Goal: Transaction & Acquisition: Purchase product/service

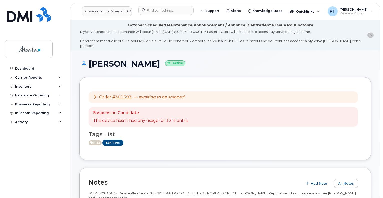
scroll to position [432, 0]
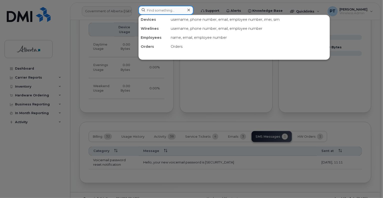
click at [157, 12] on input at bounding box center [165, 10] width 55 height 9
paste input "7802675920"
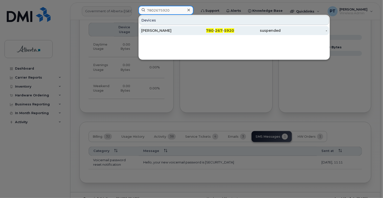
type input "7802675920"
click at [159, 31] on div "[PERSON_NAME]" at bounding box center [164, 30] width 47 height 5
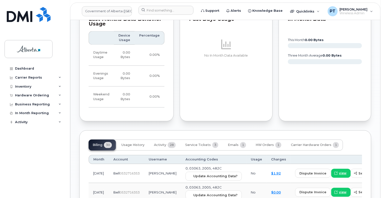
scroll to position [576, 0]
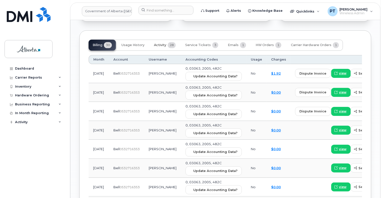
click at [160, 43] on span "Activity" at bounding box center [160, 45] width 12 height 4
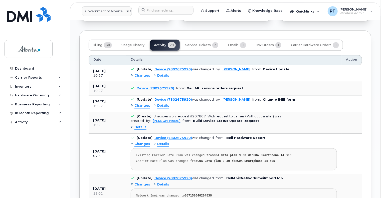
click at [144, 73] on span "Changes" at bounding box center [142, 75] width 16 height 5
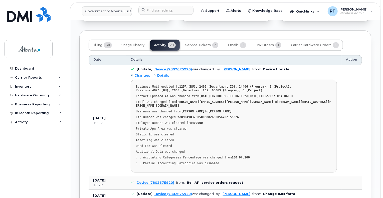
click at [144, 73] on span "Changes" at bounding box center [142, 75] width 16 height 5
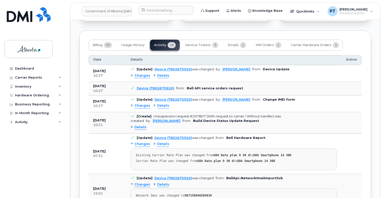
click at [142, 103] on span "Changes" at bounding box center [142, 105] width 16 height 5
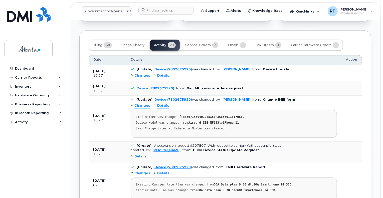
click at [142, 103] on span "Changes" at bounding box center [142, 105] width 16 height 5
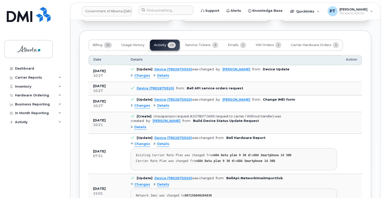
click at [138, 125] on span "Details" at bounding box center [140, 127] width 12 height 5
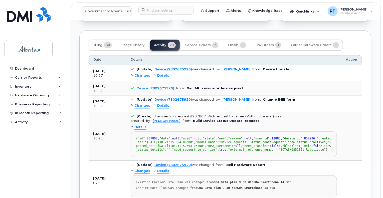
click at [138, 125] on span "Details" at bounding box center [140, 127] width 12 height 5
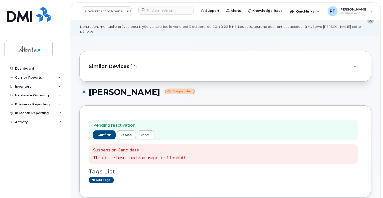
scroll to position [0, 0]
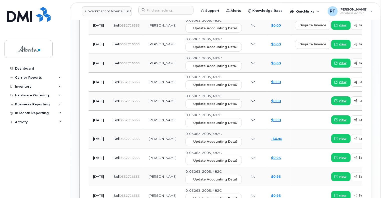
scroll to position [506, 0]
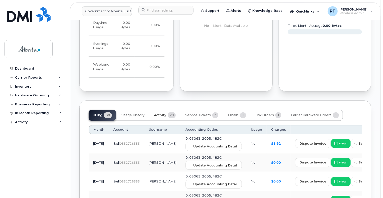
click at [163, 110] on button "Activity 28" at bounding box center [165, 115] width 30 height 11
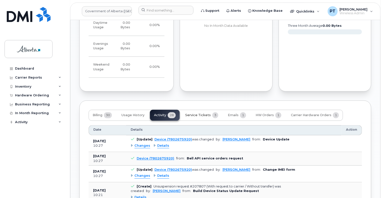
click at [200, 113] on span "Service Tickets" at bounding box center [198, 115] width 26 height 4
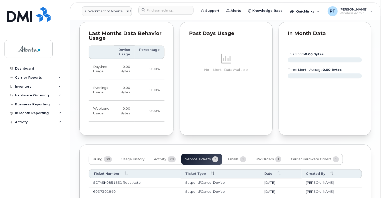
scroll to position [501, 0]
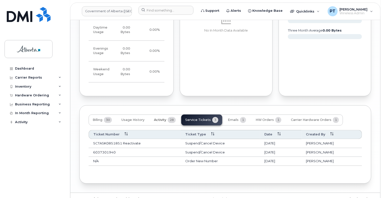
click at [160, 118] on span "Activity" at bounding box center [160, 120] width 12 height 4
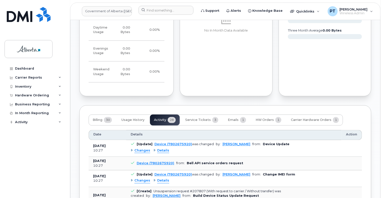
scroll to position [526, 0]
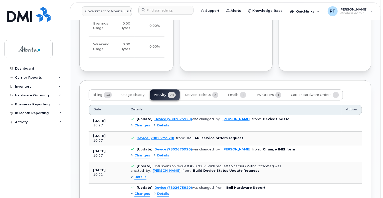
click at [144, 123] on span "Changes" at bounding box center [142, 125] width 16 height 5
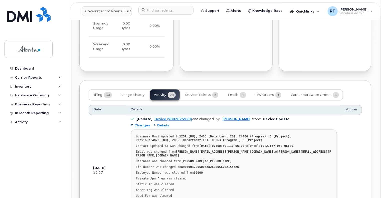
click at [144, 123] on span "Changes" at bounding box center [142, 125] width 16 height 5
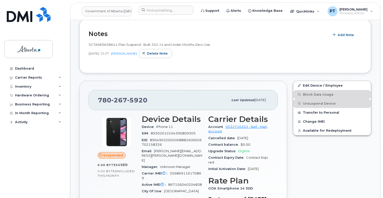
scroll to position [100, 0]
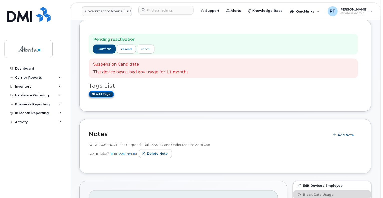
click at [98, 91] on link "Add tags" at bounding box center [101, 94] width 25 height 6
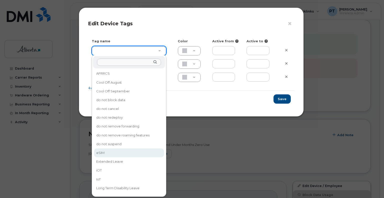
type input "eSIM"
type input "D6CDC1"
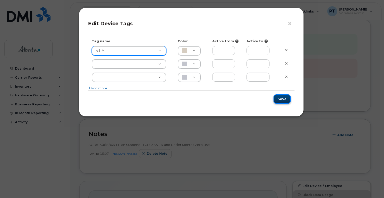
click at [285, 98] on button "Save" at bounding box center [282, 98] width 17 height 9
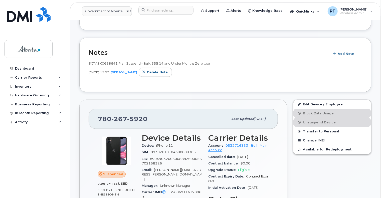
scroll to position [200, 0]
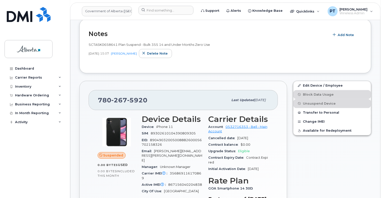
click at [241, 55] on div "SCTASK0658641 Plan Suspend - Bulk 355 14 and Under Months Zero Use Oct 04, 2024…" at bounding box center [225, 51] width 273 height 25
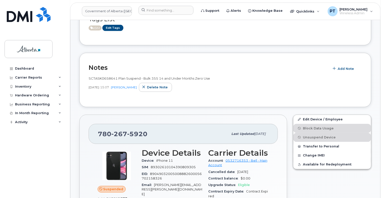
scroll to position [125, 0]
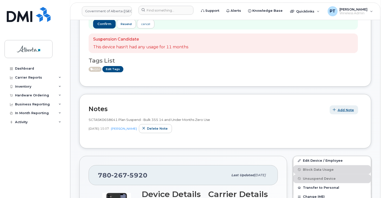
click at [342, 108] on span "Add Note" at bounding box center [346, 110] width 16 height 5
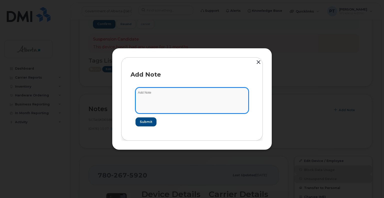
click at [145, 95] on textarea at bounding box center [192, 101] width 113 height 26
paste textarea "SCTASK0851851 7802675920 DO NOT DELETE - BEING REASSIGNED to Chris Carriere. Pr…"
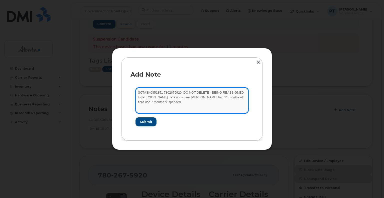
click at [161, 93] on textarea "SCTASK0851851 7802675920 DO NOT DELETE - BEING REASSIGNED to Chris Carriere. Pr…" at bounding box center [192, 101] width 113 height 26
type textarea "SCTASK0851851 Plan New - 7802675920 DO NOT DELETE - BEING REASSIGNED to Chris C…"
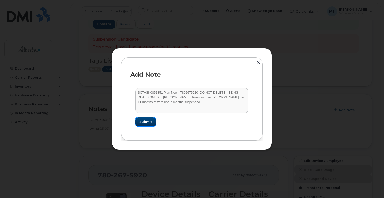
click at [144, 122] on span "Submit" at bounding box center [146, 121] width 13 height 5
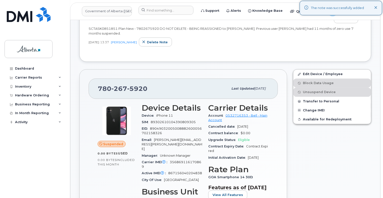
scroll to position [150, 0]
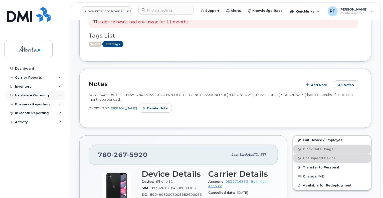
click at [26, 95] on div "Hardware Ordering" at bounding box center [32, 95] width 34 height 4
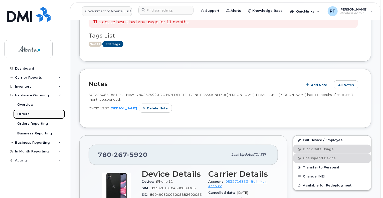
click at [20, 114] on div "Orders" at bounding box center [23, 114] width 12 height 5
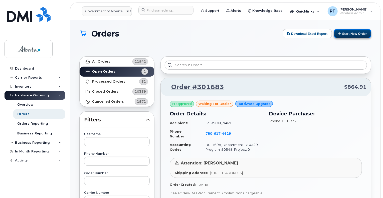
click at [350, 35] on button "Start New Order" at bounding box center [352, 33] width 37 height 9
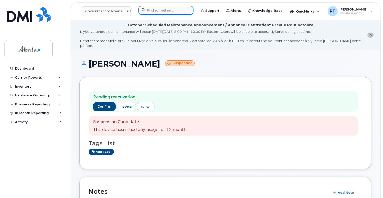
click at [156, 9] on input at bounding box center [165, 10] width 55 height 9
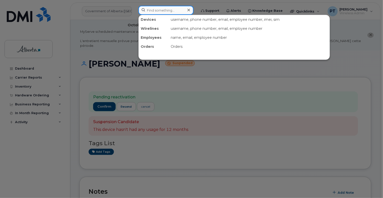
paste input "4034617198"
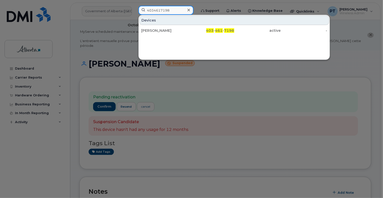
type input "4034617198"
click at [155, 30] on div "[PERSON_NAME]" at bounding box center [164, 30] width 47 height 5
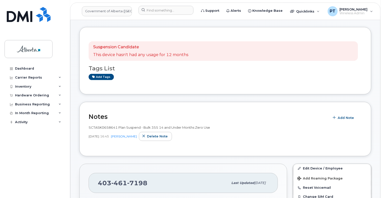
scroll to position [100, 0]
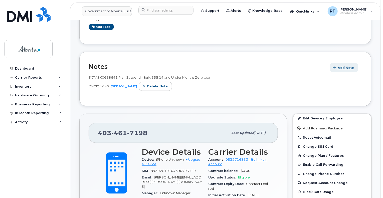
click at [345, 65] on span "Add Note" at bounding box center [346, 67] width 16 height 5
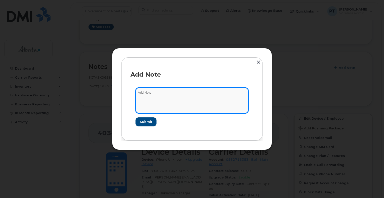
click at [148, 94] on textarea at bounding box center [192, 101] width 113 height 26
paste textarea "SCTASK0852873 Device Plan New - 4034617198 Number DO NOT DELETE - BEING REASSIG…"
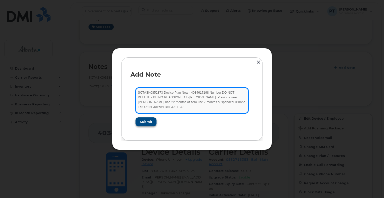
type textarea "SCTASK0852873 Device Plan New - 4034617198 Number DO NOT DELETE - BEING REASSIG…"
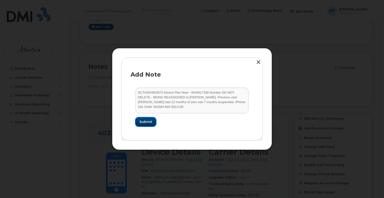
click at [145, 124] on span "Submit" at bounding box center [146, 121] width 13 height 5
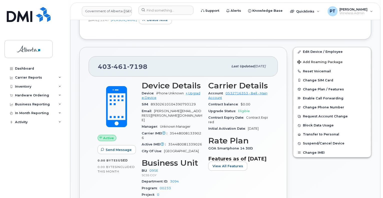
scroll to position [175, 0]
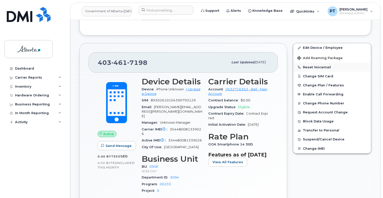
click at [312, 64] on button "Reset Voicemail" at bounding box center [332, 67] width 78 height 9
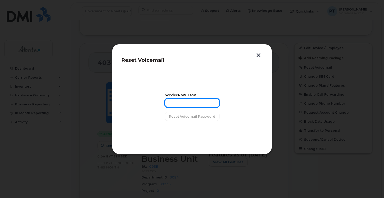
click at [193, 106] on input "text" at bounding box center [192, 102] width 55 height 9
paste input "SCTASK0852873"
type input "SCTASK0852873"
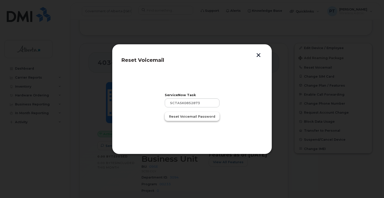
click at [190, 117] on span "Reset Voicemail Password" at bounding box center [192, 116] width 46 height 5
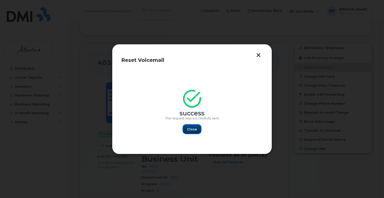
click at [199, 128] on button "Close" at bounding box center [192, 129] width 18 height 9
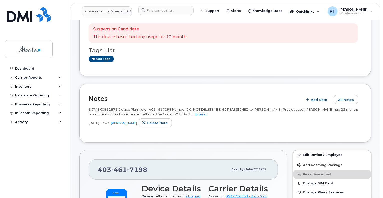
scroll to position [0, 0]
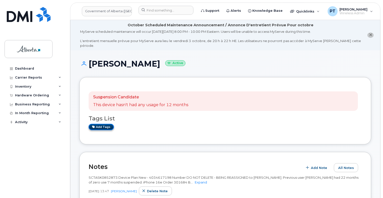
click at [104, 124] on link "Add tags" at bounding box center [101, 127] width 25 height 6
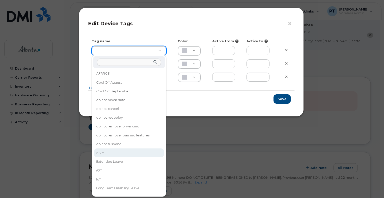
drag, startPoint x: 101, startPoint y: 152, endPoint x: 102, endPoint y: 149, distance: 3.6
type input "eSIM"
type input "D6CDC1"
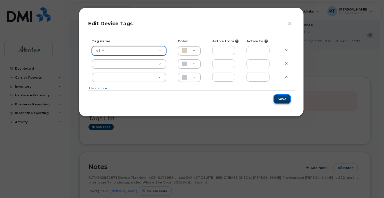
click at [282, 99] on button "Save" at bounding box center [282, 98] width 17 height 9
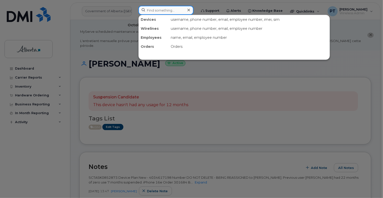
click at [147, 11] on input at bounding box center [165, 10] width 55 height 9
paste input "5873857189"
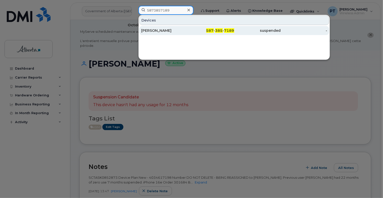
type input "5873857189"
click at [157, 30] on div "[PERSON_NAME]" at bounding box center [164, 30] width 47 height 5
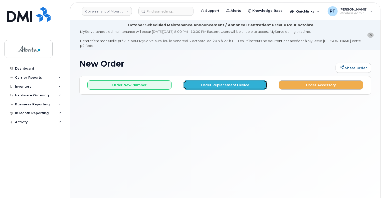
click at [220, 81] on button "Order Replacement Device" at bounding box center [225, 84] width 84 height 9
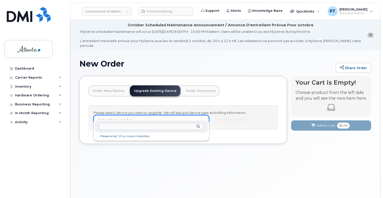
drag, startPoint x: 145, startPoint y: 113, endPoint x: 140, endPoint y: 113, distance: 4.8
click at [126, 124] on input "40" at bounding box center [151, 126] width 105 height 7
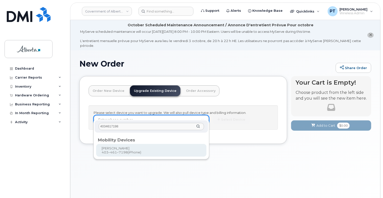
type input "4034617198"
type input "844311"
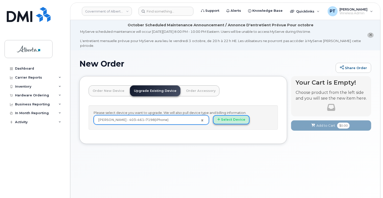
click at [232, 115] on button "Select Device" at bounding box center [231, 119] width 37 height 9
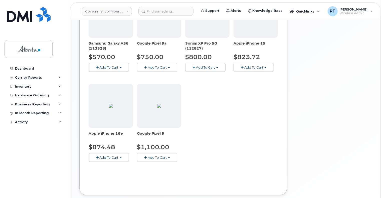
scroll to position [225, 0]
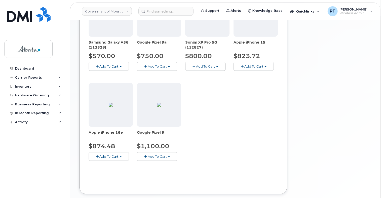
click at [122, 156] on span "button" at bounding box center [121, 156] width 2 height 1
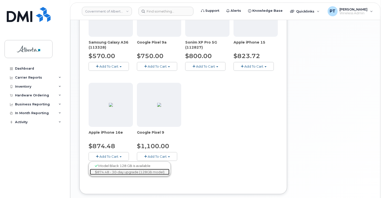
click at [124, 169] on link "$874.48 - 30-day upgrade (128GB model)" at bounding box center [130, 172] width 80 height 6
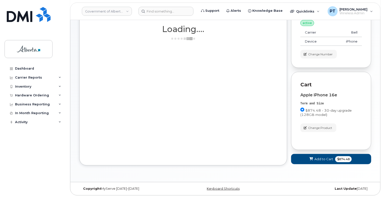
scroll to position [80, 0]
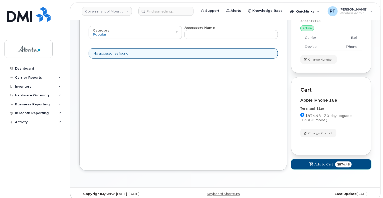
click at [315, 162] on button "Add to Cart $874.48" at bounding box center [331, 164] width 80 height 10
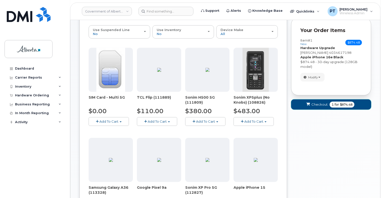
click at [318, 102] on span "Checkout" at bounding box center [319, 104] width 16 height 5
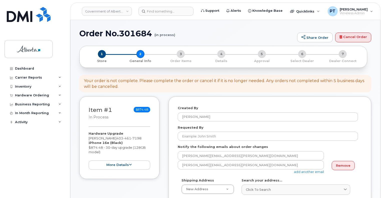
select select
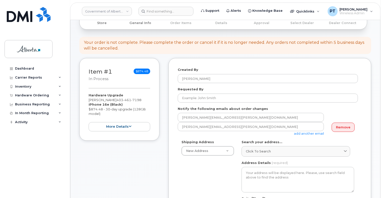
scroll to position [75, 0]
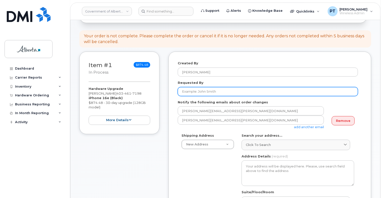
click at [221, 87] on input "Requested By" at bounding box center [268, 91] width 180 height 9
type input "[PERSON_NAME]"
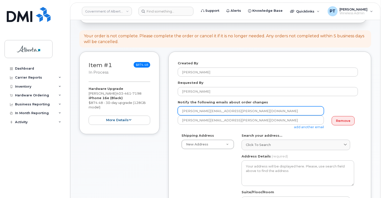
drag, startPoint x: 237, startPoint y: 107, endPoint x: 177, endPoint y: 107, distance: 60.1
click at [177, 107] on div "Created By [PERSON_NAME] Requested By [PERSON_NAME] Notify the following emails…" at bounding box center [269, 200] width 203 height 296
paste input "y.Hung"
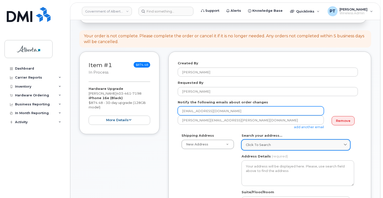
type input "[EMAIL_ADDRESS][DOMAIN_NAME]"
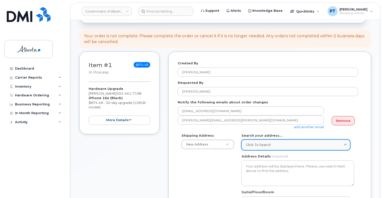
click at [294, 142] on div "Click to search" at bounding box center [296, 144] width 100 height 5
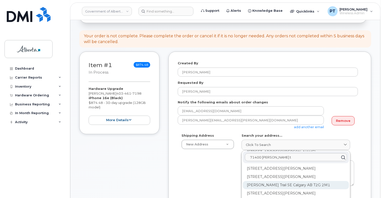
scroll to position [0, 0]
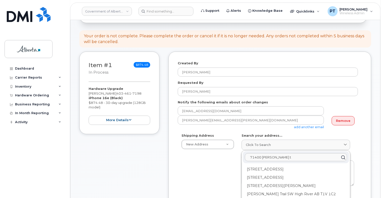
drag, startPoint x: 261, startPoint y: 152, endPoint x: 220, endPoint y: 150, distance: 40.6
click at [220, 150] on div "Shipping Address New Address New Address [STREET_ADDRESS][GEOGRAPHIC_DATA][STRE…" at bounding box center [268, 190] width 180 height 115
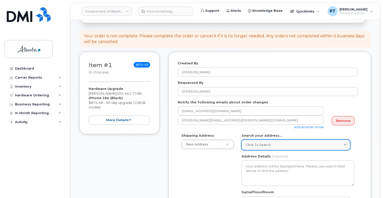
click at [262, 143] on link "Click to search" at bounding box center [295, 145] width 109 height 10
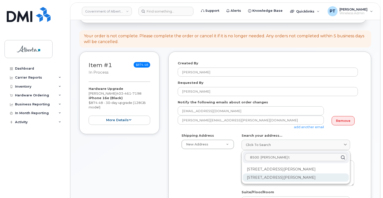
type input "8500 [PERSON_NAME] t"
click at [290, 173] on div "[STREET_ADDRESS][PERSON_NAME]" at bounding box center [296, 177] width 106 height 8
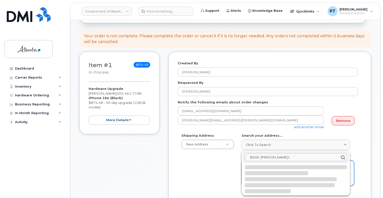
select select
type textarea "[STREET_ADDRESS][PERSON_NAME]"
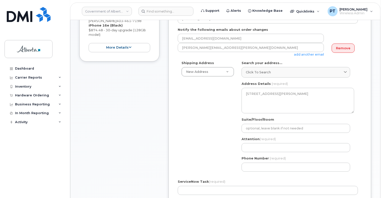
scroll to position [175, 0]
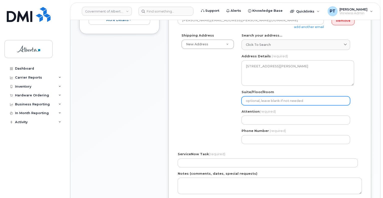
click at [261, 99] on input "Suite/Floor/Room" at bounding box center [295, 100] width 109 height 9
select select
type input "3"
select select
type input "3r"
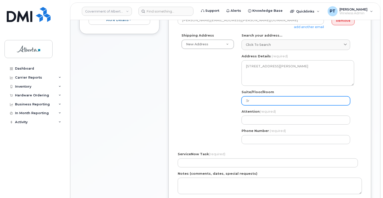
select select
type input "3rd"
select select
type input "3rd Floor"
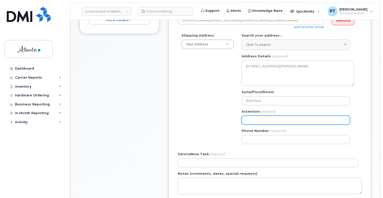
drag, startPoint x: 284, startPoint y: 116, endPoint x: 275, endPoint y: 115, distance: 8.5
click at [284, 116] on input "Attention (required)" at bounding box center [295, 120] width 109 height 9
select select
type input "M"
select select
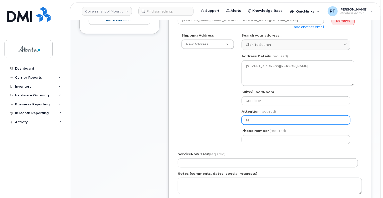
type input "Ma"
select select
type input "May"
select select
type input "May H"
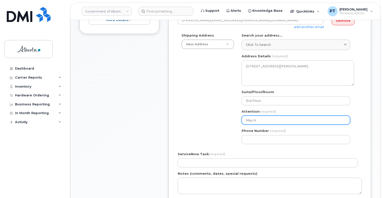
select select
type input "May Hu"
select select
type input "May Hun"
select select
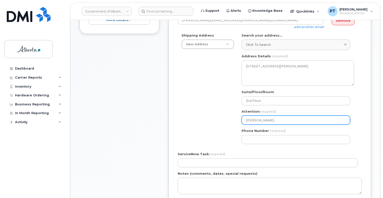
type input "[PERSON_NAME]"
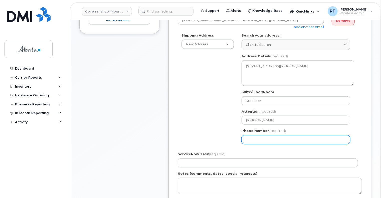
click at [257, 135] on input "Phone Number" at bounding box center [295, 139] width 109 height 9
paste input "4033554715"
select select
type input "4033554715"
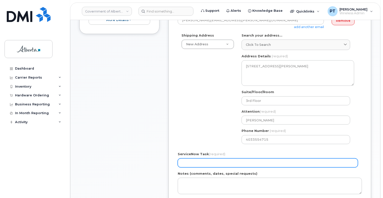
click at [280, 160] on input "ServiceNow Task (required)" at bounding box center [268, 162] width 180 height 9
paste input "SCTASK0852873"
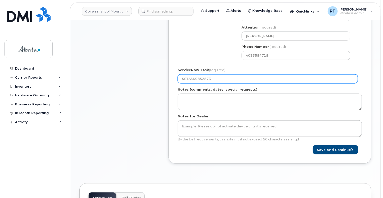
scroll to position [275, 0]
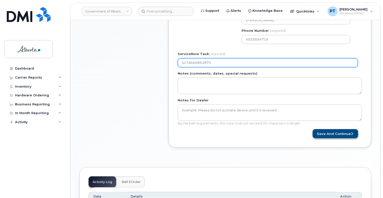
type input "SCTASK0852873"
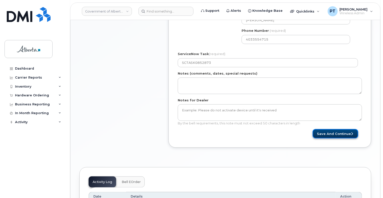
click at [329, 130] on button "Save and Continue" at bounding box center [336, 133] width 46 height 9
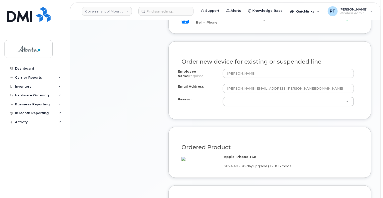
scroll to position [275, 0]
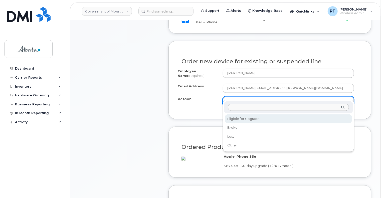
select select "eligible_for_upgrade"
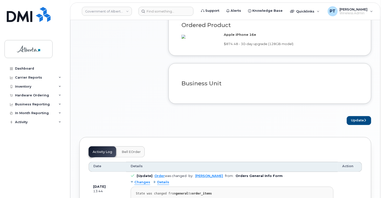
scroll to position [400, 0]
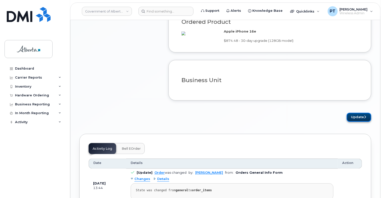
click at [359, 114] on button "Update" at bounding box center [359, 117] width 25 height 9
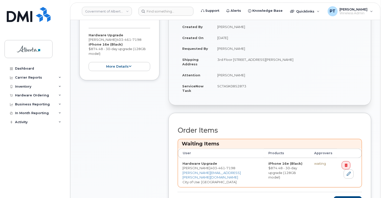
scroll to position [200, 0]
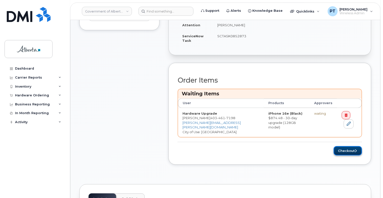
click at [350, 147] on button "Checkout" at bounding box center [348, 150] width 28 height 9
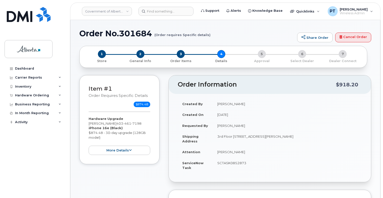
select select
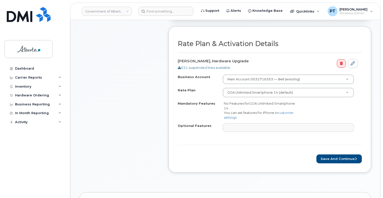
scroll to position [200, 0]
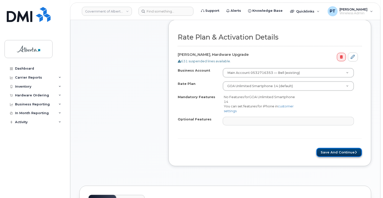
click at [333, 148] on button "Save and Continue" at bounding box center [339, 152] width 46 height 9
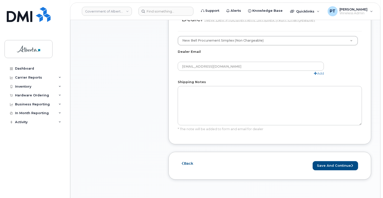
scroll to position [325, 0]
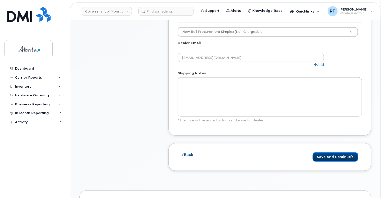
drag, startPoint x: 331, startPoint y: 141, endPoint x: 375, endPoint y: 138, distance: 43.7
click at [332, 152] on button "Save and Continue" at bounding box center [336, 156] width 46 height 9
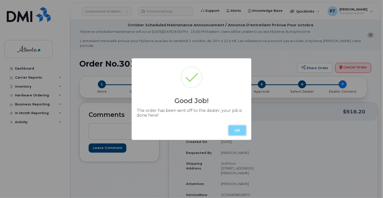
click at [237, 129] on button "OK" at bounding box center [237, 130] width 18 height 10
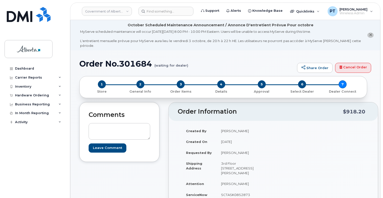
click at [134, 59] on h1 "Order No.301684 (waiting for dealer)" at bounding box center [186, 63] width 215 height 9
copy h1 "301684"
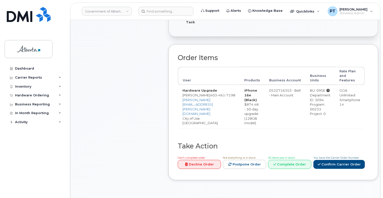
scroll to position [250, 0]
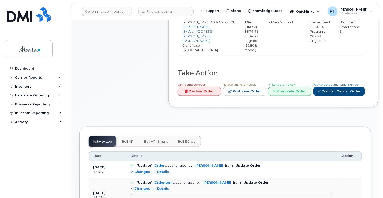
drag, startPoint x: 124, startPoint y: 131, endPoint x: 120, endPoint y: 134, distance: 4.8
click at [124, 140] on span "Bell API" at bounding box center [128, 142] width 13 height 4
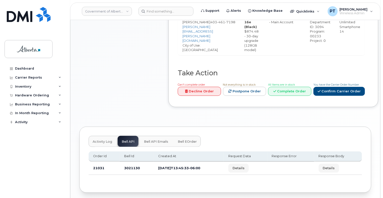
click at [133, 162] on td "3021130" at bounding box center [137, 168] width 34 height 13
copy td "3021130"
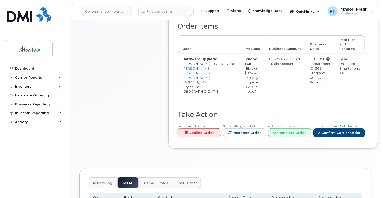
scroll to position [200, 0]
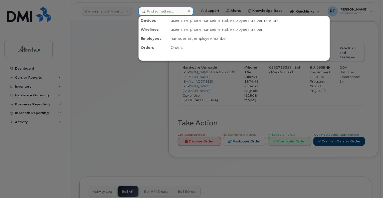
click at [168, 11] on input at bounding box center [165, 11] width 55 height 9
paste input "5873858675"
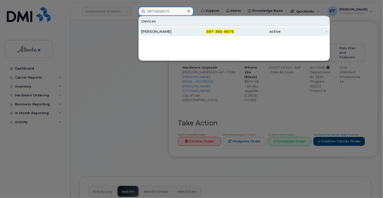
type input "5873858675"
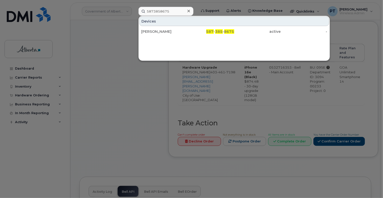
drag, startPoint x: 163, startPoint y: 32, endPoint x: 140, endPoint y: 42, distance: 24.9
click at [163, 32] on div "Shaune Labrecque" at bounding box center [164, 31] width 47 height 5
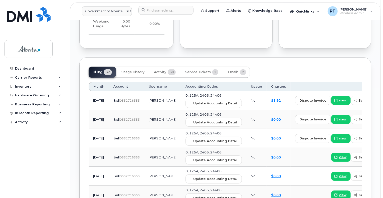
scroll to position [501, 0]
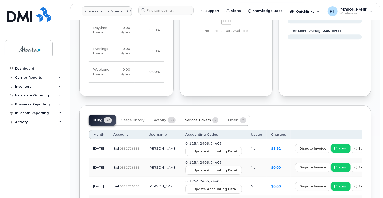
click at [192, 118] on span "Service Tickets" at bounding box center [198, 120] width 26 height 4
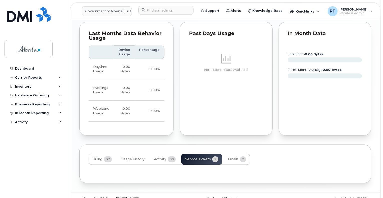
scroll to position [492, 0]
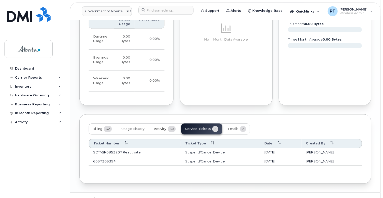
click at [161, 127] on span "Activity" at bounding box center [160, 129] width 12 height 4
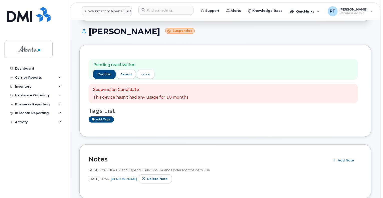
scroll to position [66, 0]
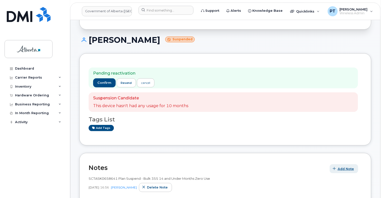
click at [340, 166] on span "Add Note" at bounding box center [346, 168] width 16 height 5
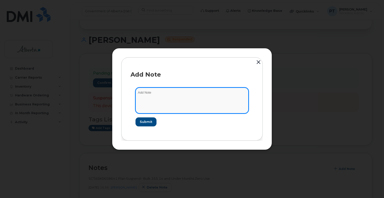
click at [158, 95] on textarea at bounding box center [192, 101] width 113 height 26
paste textarea "SCTASK0853207 Plan New - 5873857189 DO NOT DELETE - BEING REASSIGNED to Miranda…"
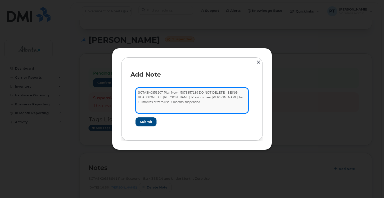
click at [189, 101] on textarea "SCTASK0853207 Plan New - 5873857189 DO NOT DELETE - BEING REASSIGNED to Miranda…" at bounding box center [192, 101] width 113 height 26
paste textarea "Bell 2763172"
click at [191, 103] on textarea "SCTASK0853207 Plan New - 5873857189 DO NOT DELETE - BEING REASSIGNED to Miranda…" at bounding box center [192, 101] width 113 height 26
click at [224, 105] on textarea "SCTASK0853207 Plan New - 5873857189 DO NOT DELETE - BEING REASSIGNED to Miranda…" at bounding box center [192, 101] width 113 height 26
type textarea "SCTASK0853207 Plan New - 5873857189 DO NOT DELETE - BEING REASSIGNED to Miranda…"
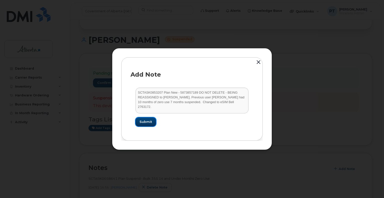
click at [151, 123] on span "Submit" at bounding box center [146, 121] width 13 height 5
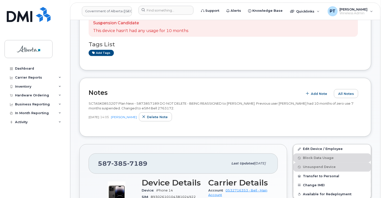
scroll to position [116, 0]
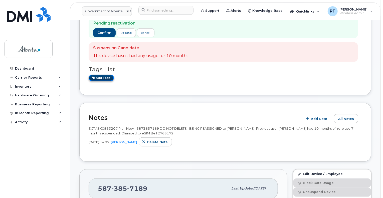
click at [95, 75] on link "Add tags" at bounding box center [101, 78] width 25 height 6
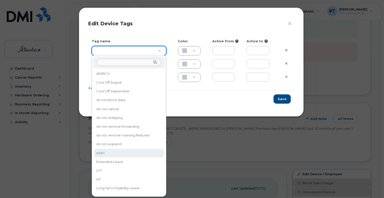
type input "eSIM"
type input "D6CDC1"
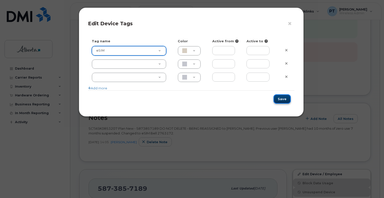
click at [285, 97] on button "Save" at bounding box center [282, 98] width 17 height 9
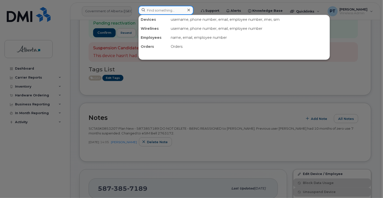
click at [166, 11] on input at bounding box center [165, 10] width 55 height 9
paste input "7802675920"
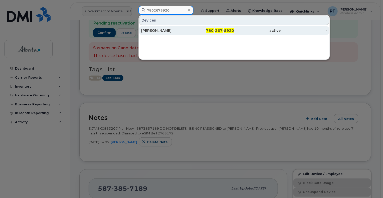
type input "7802675920"
drag, startPoint x: 161, startPoint y: 29, endPoint x: 118, endPoint y: 51, distance: 47.9
click at [161, 30] on div "Chris Carriere" at bounding box center [164, 30] width 47 height 5
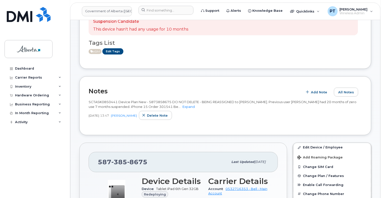
scroll to position [100, 0]
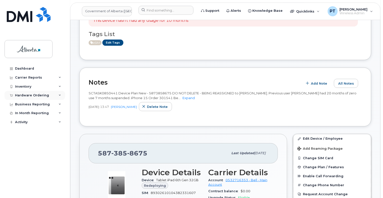
click at [35, 96] on div "Hardware Ordering" at bounding box center [32, 95] width 34 height 4
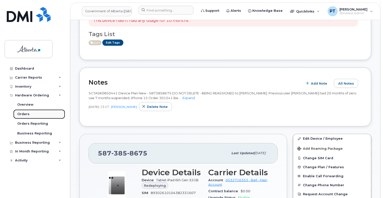
click at [27, 114] on div "Orders" at bounding box center [23, 114] width 12 height 5
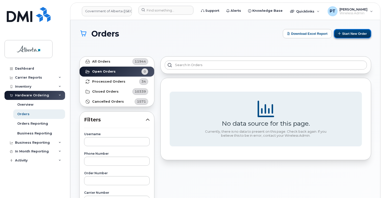
click at [360, 33] on button "Start New Order" at bounding box center [352, 33] width 37 height 9
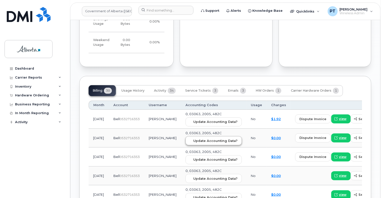
scroll to position [551, 0]
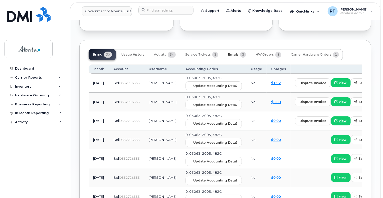
click at [234, 53] on span "Emails" at bounding box center [233, 55] width 11 height 4
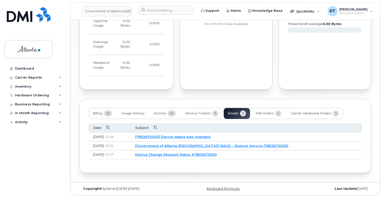
scroll to position [481, 0]
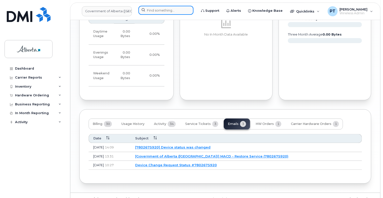
click at [151, 13] on input at bounding box center [165, 10] width 55 height 9
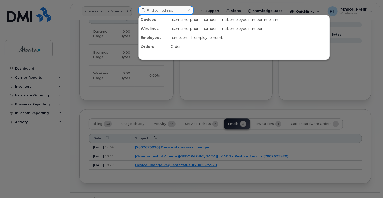
paste input "5873857189"
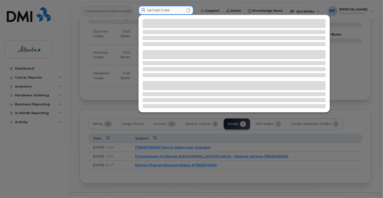
type input "5873857189"
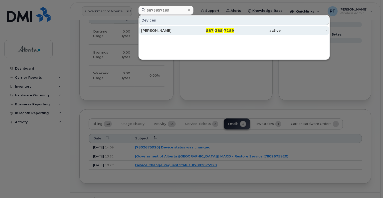
click at [156, 29] on div "[PERSON_NAME]" at bounding box center [164, 30] width 47 height 5
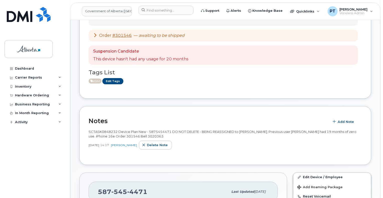
scroll to position [143, 0]
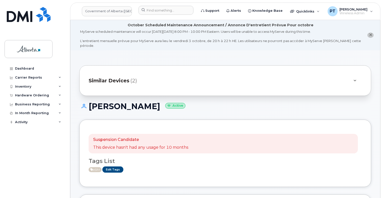
scroll to position [50, 0]
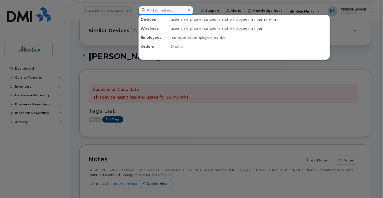
click at [158, 7] on input at bounding box center [165, 10] width 55 height 9
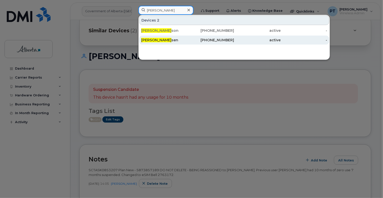
type input "[PERSON_NAME]"
click at [150, 40] on span "[PERSON_NAME]" at bounding box center [156, 40] width 30 height 5
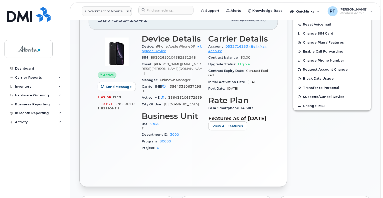
scroll to position [150, 0]
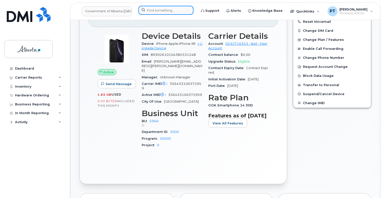
click at [175, 9] on input at bounding box center [165, 10] width 55 height 9
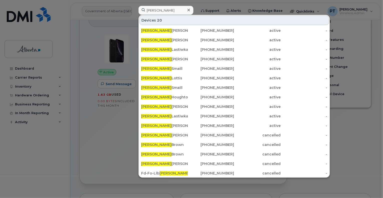
click at [109, 112] on div at bounding box center [191, 99] width 383 height 198
click at [161, 8] on input "dustin" at bounding box center [165, 10] width 55 height 9
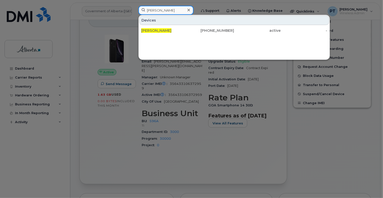
click at [173, 9] on input "dustin olson" at bounding box center [165, 10] width 55 height 9
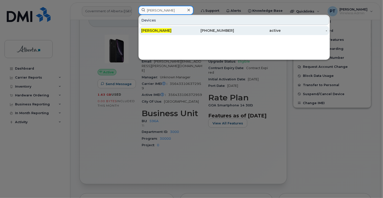
type input "dustin olson"
click at [155, 29] on span "Dustin Olson" at bounding box center [156, 30] width 30 height 5
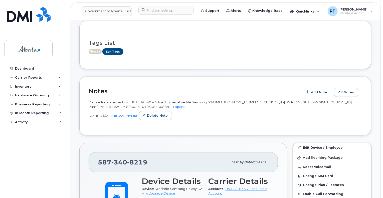
scroll to position [25, 0]
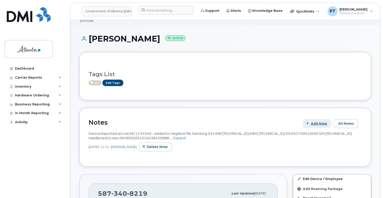
click at [316, 121] on span "Add Note" at bounding box center [319, 123] width 16 height 5
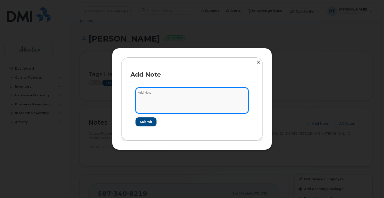
click at [155, 94] on textarea at bounding box center [192, 101] width 113 height 26
paste textarea "SCTASK0854738"
click at [193, 96] on textarea "SCTASK0854738 -" at bounding box center [192, 101] width 113 height 26
paste textarea "Device Replace - (1) Replaces a lost device setup with eSIM Google Pixel 9 Orde…"
type textarea "SCTASK0854738 - Device Replace - (1) Replaces a lost device setup with eSIM Goo…"
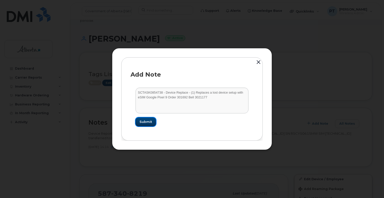
click at [146, 122] on span "Submit" at bounding box center [146, 121] width 13 height 5
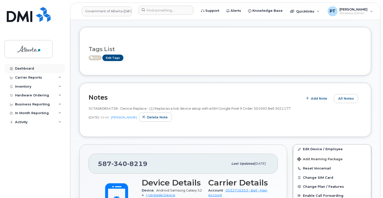
scroll to position [0, 0]
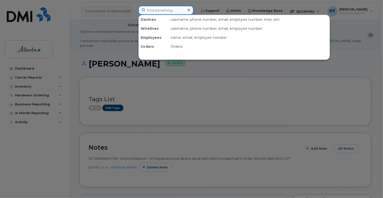
click at [165, 10] on input at bounding box center [165, 10] width 55 height 9
paste input "5875984047"
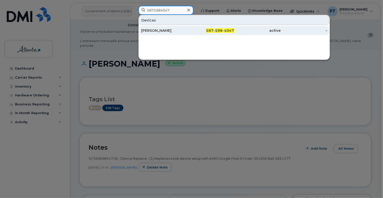
type input "5875984047"
drag, startPoint x: 150, startPoint y: 30, endPoint x: 133, endPoint y: 49, distance: 25.7
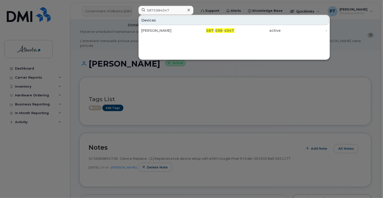
click at [150, 30] on div "Vonai Ratisai" at bounding box center [164, 30] width 47 height 5
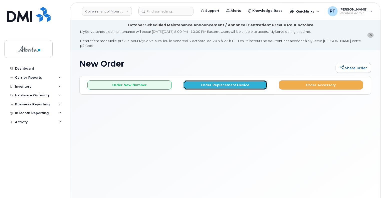
click at [206, 80] on button "Order Replacement Device" at bounding box center [225, 84] width 84 height 9
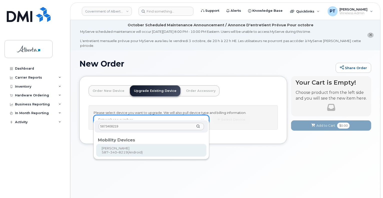
type input "5873408219"
type input "1226629"
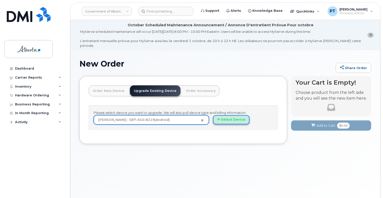
click at [235, 115] on button "Select Device" at bounding box center [231, 119] width 37 height 9
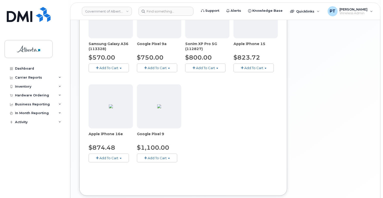
scroll to position [249, 0]
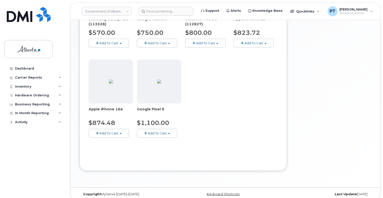
click at [156, 131] on span "Add To Cart" at bounding box center [157, 133] width 19 height 4
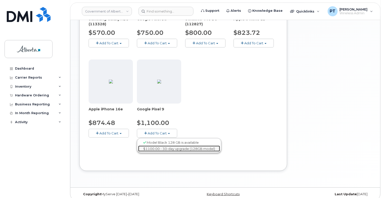
click at [157, 146] on link "$1100.00 - 30-day upgrade (128GB model)" at bounding box center [179, 149] width 82 height 6
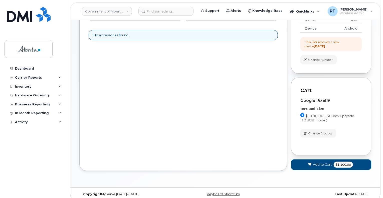
click at [322, 162] on span "Add to Cart" at bounding box center [322, 164] width 19 height 5
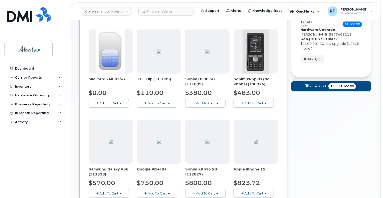
click at [317, 84] on span "Checkout" at bounding box center [318, 86] width 16 height 5
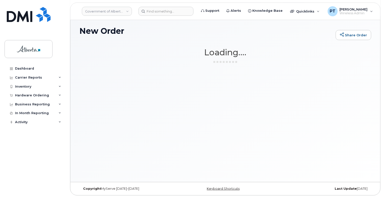
scroll to position [28, 0]
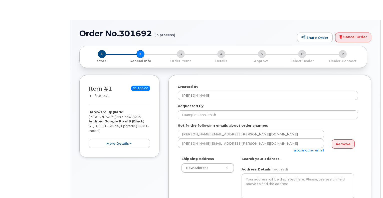
select select
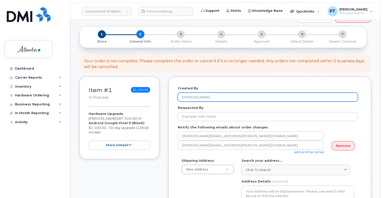
scroll to position [100, 0]
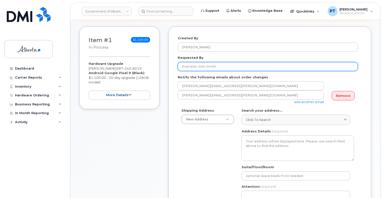
click at [228, 64] on input "Requested By" at bounding box center [268, 66] width 180 height 9
type input "[PERSON_NAME]"
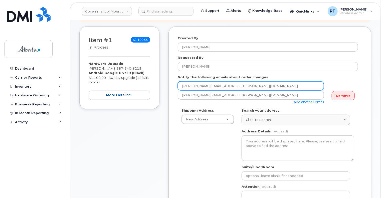
drag, startPoint x: 248, startPoint y: 79, endPoint x: 148, endPoint y: 79, distance: 100.1
click at [148, 79] on div "Item #1 in process $1,100.00 Hardware Upgrade [PERSON_NAME] [PHONE_NUMBER] Andr…" at bounding box center [225, 179] width 292 height 304
paste input "Viviane.Kang"
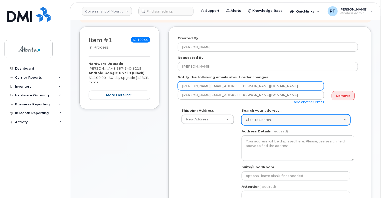
type input "[PERSON_NAME][EMAIL_ADDRESS][PERSON_NAME][DOMAIN_NAME]"
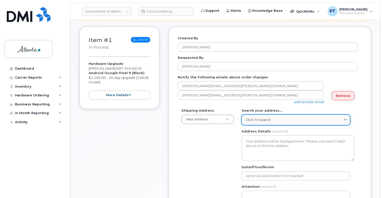
click at [255, 117] on span "Click to search" at bounding box center [258, 119] width 25 height 5
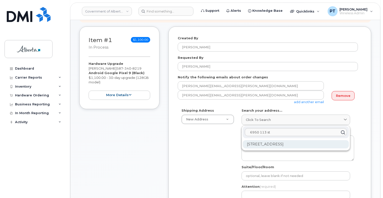
type input "6950 113 st"
click at [283, 142] on div "[STREET_ADDRESS]" at bounding box center [296, 144] width 106 height 8
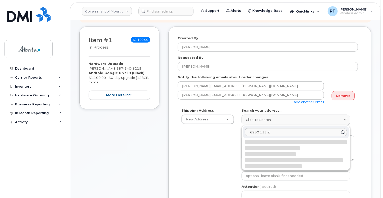
select select
type textarea "[STREET_ADDRESS]"
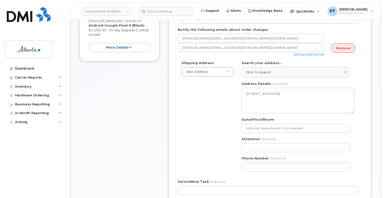
scroll to position [150, 0]
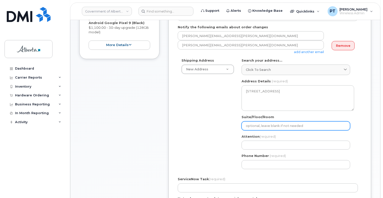
click at [263, 121] on input "Suite/Floor/Room" at bounding box center [295, 125] width 109 height 9
select select
type input "3"
select select
type input "3r"
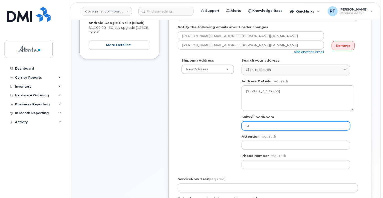
select select
type input "3rf"
select select
type input "3r"
select select
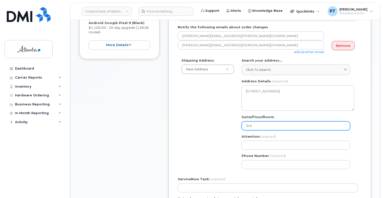
type input "3rd"
select select
type input "3rd Floor"
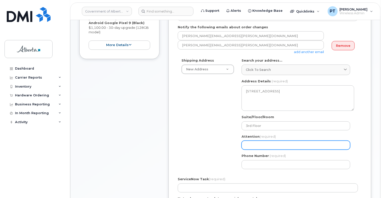
click at [264, 141] on input "Attention (required)" at bounding box center [295, 145] width 109 height 9
drag, startPoint x: 262, startPoint y: 139, endPoint x: 260, endPoint y: 142, distance: 3.4
click at [261, 141] on input "Attention (required)" at bounding box center [295, 145] width 109 height 9
paste input "[PERSON_NAME]"
select select
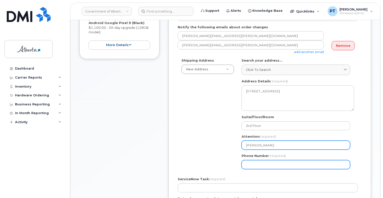
type input "[PERSON_NAME]"
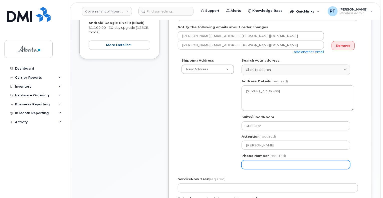
drag, startPoint x: 266, startPoint y: 161, endPoint x: 271, endPoint y: 161, distance: 4.3
click at [266, 161] on input "Phone Number" at bounding box center [295, 164] width 109 height 9
click at [295, 162] on input "Phone Number" at bounding box center [295, 164] width 109 height 9
paste input "5873355442"
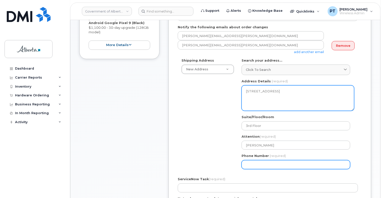
select select
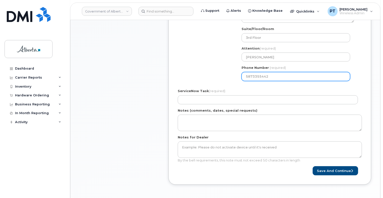
scroll to position [250, 0]
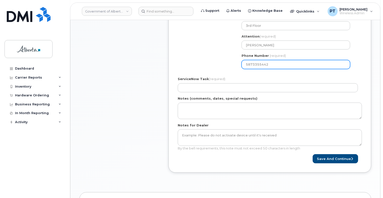
type input "5873355442"
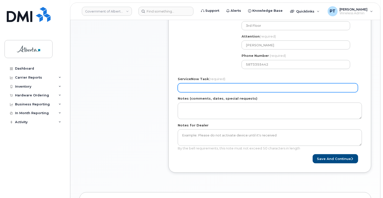
click at [242, 84] on input "ServiceNow Task (required)" at bounding box center [268, 87] width 180 height 9
paste input "SCTASK0854738"
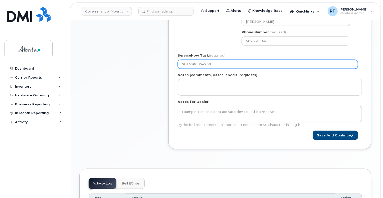
scroll to position [275, 0]
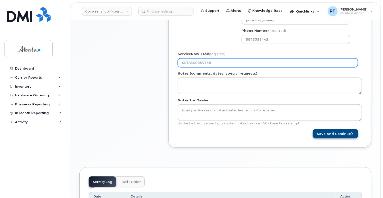
type input "SCTASK0854738"
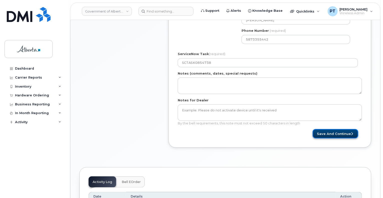
click at [329, 130] on button "Save and Continue" at bounding box center [336, 133] width 46 height 9
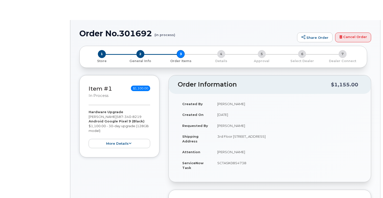
type input "[PERSON_NAME]"
type input "[PERSON_NAME][EMAIL_ADDRESS][PERSON_NAME][DOMAIN_NAME]"
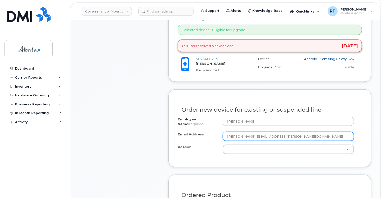
scroll to position [253, 0]
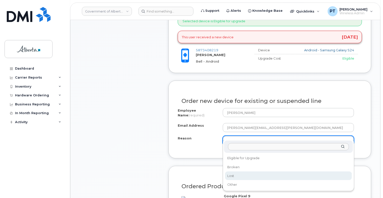
select select "lost"
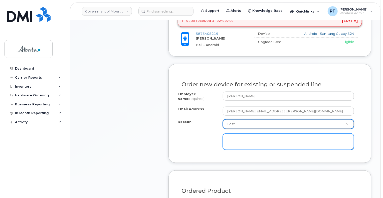
scroll to position [278, 0]
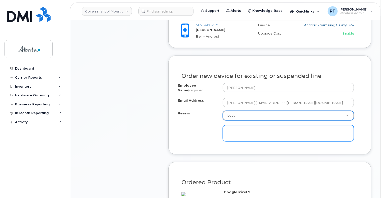
click at [301, 129] on textarea at bounding box center [288, 133] width 131 height 17
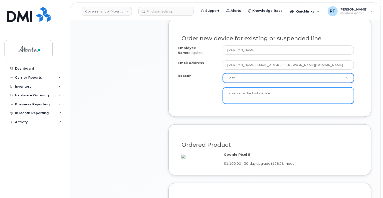
scroll to position [328, 0]
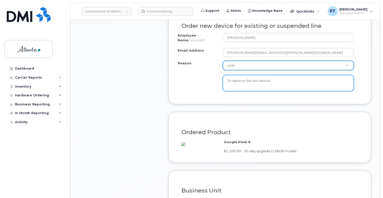
type textarea "To replace the lost device"
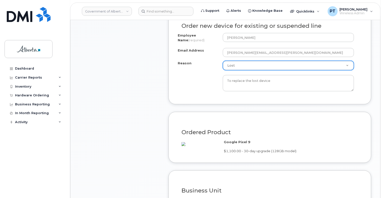
click at [289, 131] on div "Ordered Product" at bounding box center [270, 130] width 184 height 18
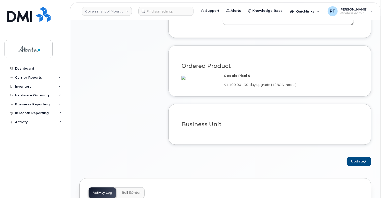
scroll to position [403, 0]
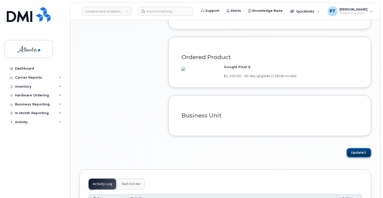
click at [354, 157] on button "Update" at bounding box center [359, 152] width 25 height 9
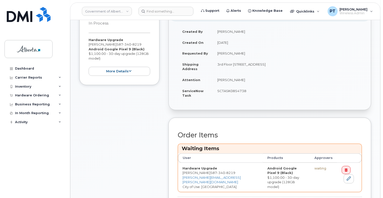
scroll to position [200, 0]
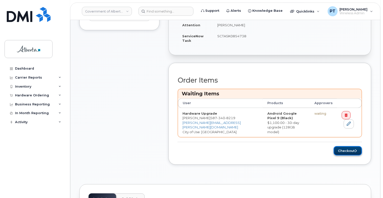
click at [348, 146] on button "Checkout" at bounding box center [348, 150] width 28 height 9
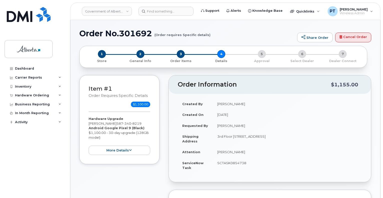
select select
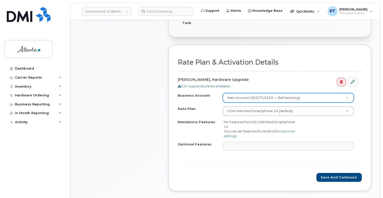
scroll to position [200, 0]
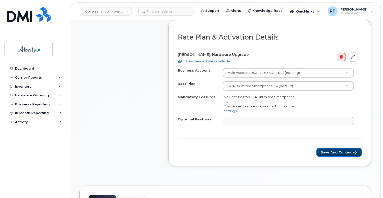
drag, startPoint x: 324, startPoint y: 145, endPoint x: 293, endPoint y: 129, distance: 35.6
click at [324, 148] on button "Save and Continue" at bounding box center [339, 152] width 46 height 9
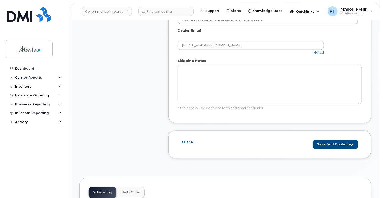
scroll to position [375, 0]
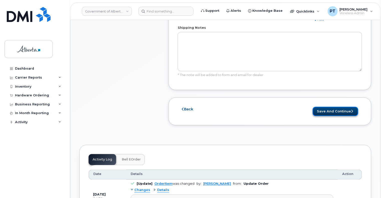
click at [335, 107] on button "Save and Continue" at bounding box center [336, 111] width 46 height 9
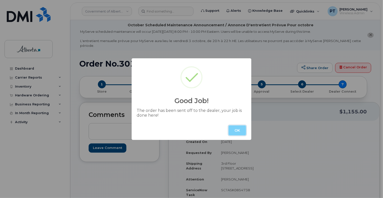
click at [236, 132] on button "OK" at bounding box center [237, 130] width 18 height 10
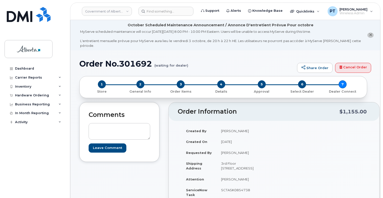
click at [142, 60] on h1 "Order No.301692 (waiting for dealer)" at bounding box center [186, 63] width 215 height 9
copy h1 "301692"
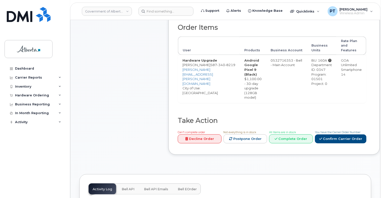
scroll to position [250, 0]
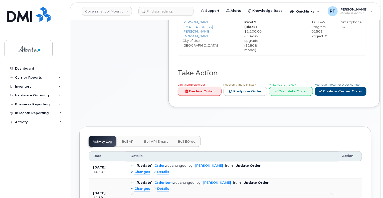
click at [128, 140] on span "Bell API" at bounding box center [128, 142] width 13 height 4
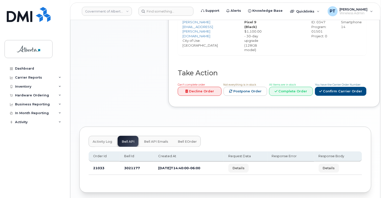
click at [131, 162] on td "3021177" at bounding box center [137, 168] width 34 height 13
copy td "3021177"
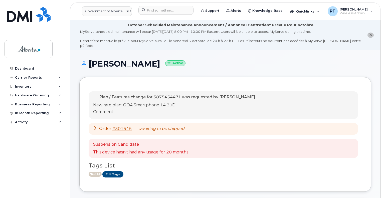
scroll to position [143, 0]
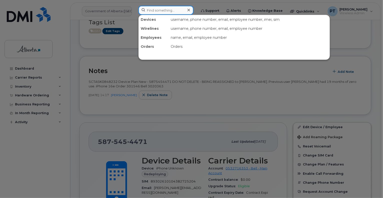
click at [162, 12] on input at bounding box center [165, 10] width 55 height 9
paste input "7807188354"
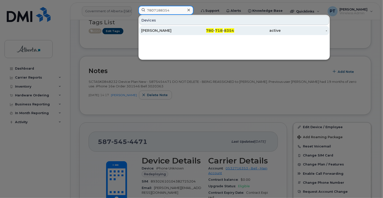
type input "7807188354"
click at [157, 31] on div "[PERSON_NAME]" at bounding box center [164, 30] width 47 height 5
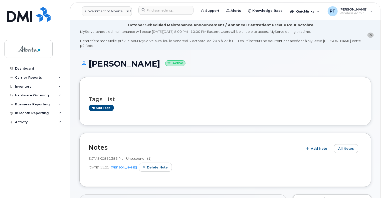
click at [106, 156] on span "SCTASK0851386 Plan Unsuspend - (1)" at bounding box center [120, 158] width 63 height 4
copy span "SCTASK0851386"
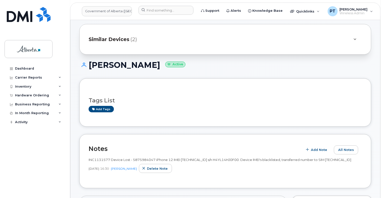
scroll to position [100, 0]
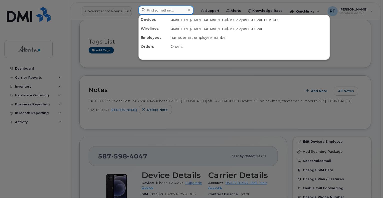
click at [161, 8] on input at bounding box center [165, 10] width 55 height 9
paste input "5873856620"
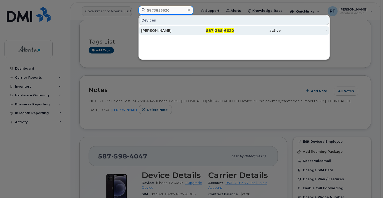
type input "5873856620"
click at [149, 31] on div "Lisa Ross-Rodriguez" at bounding box center [164, 30] width 47 height 5
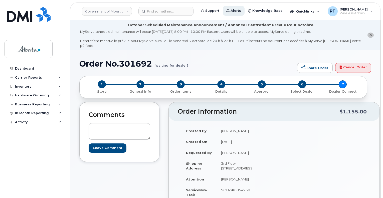
scroll to position [250, 0]
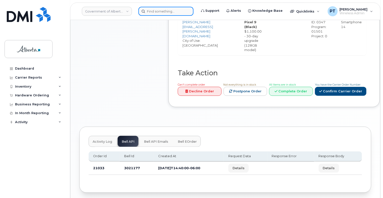
click at [179, 12] on input at bounding box center [165, 11] width 55 height 9
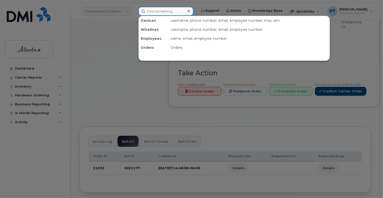
paste input "350400616540454"
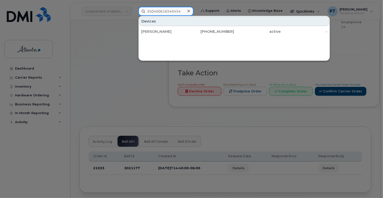
type input "350400616540454"
drag, startPoint x: 153, startPoint y: 31, endPoint x: 146, endPoint y: 73, distance: 42.0
click at [153, 31] on div "[PERSON_NAME]" at bounding box center [164, 31] width 47 height 5
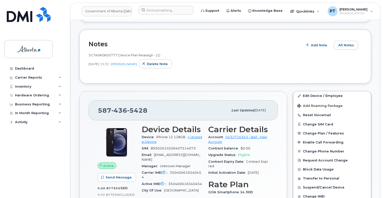
scroll to position [125, 0]
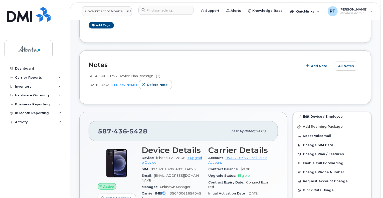
click at [104, 74] on span "SCTASK0850777 Device Plan Reassign - (1)" at bounding box center [125, 76] width 72 height 4
copy span "SCTASK0850777"
drag, startPoint x: 146, startPoint y: 125, endPoint x: 100, endPoint y: 123, distance: 46.1
click at [96, 124] on div "587 436 5428 Last updated Sep 18, 2025" at bounding box center [183, 131] width 189 height 20
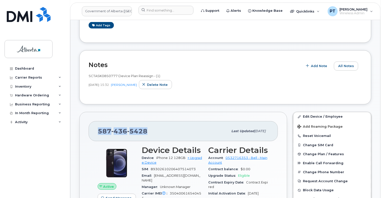
copy span "587 436 5428"
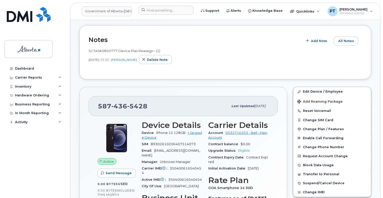
click at [104, 49] on span "SCTASK0850777 Device Plan Reassign - (1)" at bounding box center [125, 51] width 72 height 4
copy span "SCTASK0850777"
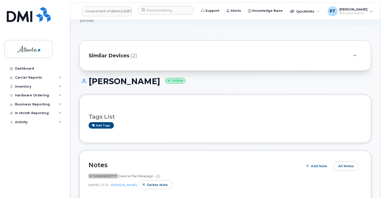
scroll to position [0, 0]
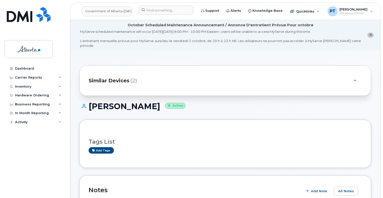
click at [362, 106] on div "Vonai Ratisai Active" at bounding box center [225, 111] width 292 height 18
click at [171, 12] on input at bounding box center [165, 10] width 55 height 9
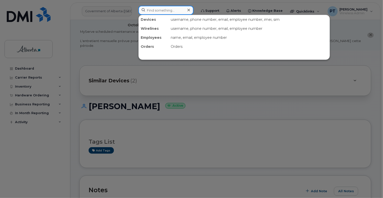
paste input "5873857189"
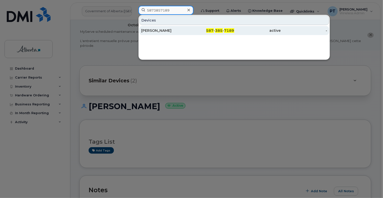
type input "5873857189"
click at [157, 31] on div "[PERSON_NAME]" at bounding box center [164, 30] width 47 height 5
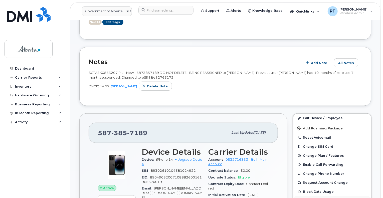
scroll to position [200, 0]
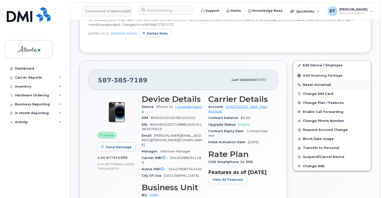
click at [310, 80] on button "Reset Voicemail" at bounding box center [332, 84] width 78 height 9
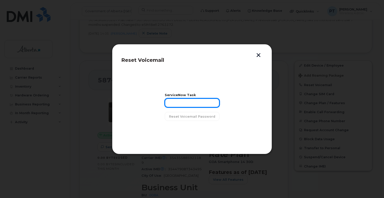
click at [172, 102] on input "text" at bounding box center [192, 102] width 55 height 9
paste input "SCTASK0853207"
type input "SCTASK0853207"
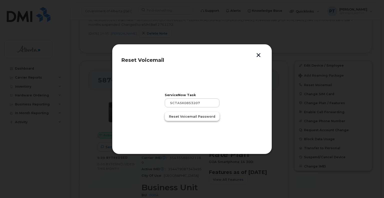
click at [188, 118] on span "Reset Voicemail Password" at bounding box center [192, 116] width 46 height 5
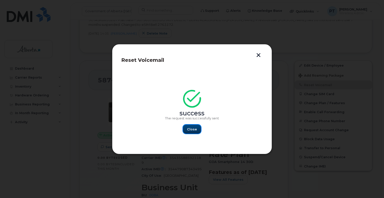
click at [190, 129] on span "Close" at bounding box center [192, 129] width 10 height 5
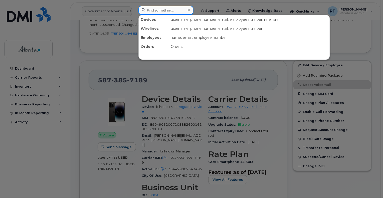
click at [170, 10] on input at bounding box center [165, 10] width 55 height 9
paste input "5873857189"
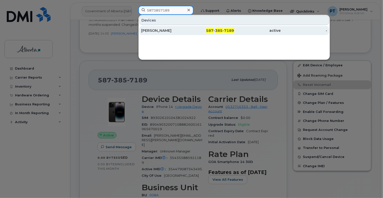
type input "5873857189"
click at [157, 28] on div "Miranda Watson" at bounding box center [164, 30] width 47 height 5
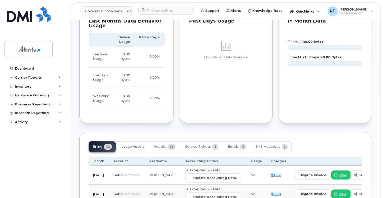
scroll to position [482, 0]
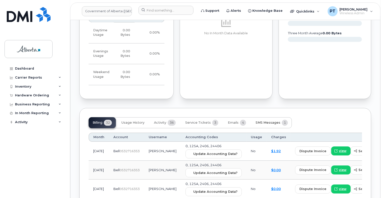
click at [264, 121] on span "SMS Messages" at bounding box center [268, 123] width 25 height 4
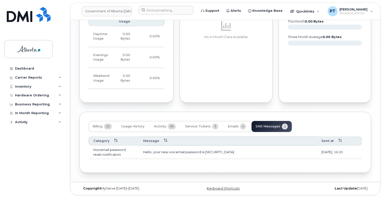
scroll to position [468, 0]
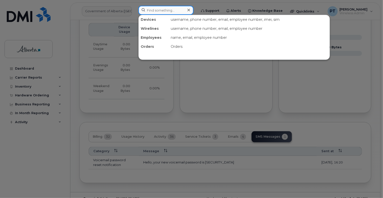
click at [165, 11] on input at bounding box center [165, 10] width 55 height 9
type input "7802675920"
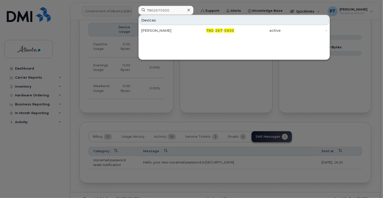
drag, startPoint x: 148, startPoint y: 30, endPoint x: 114, endPoint y: 38, distance: 34.4
click at [148, 30] on div "Chris Carriere" at bounding box center [164, 30] width 47 height 5
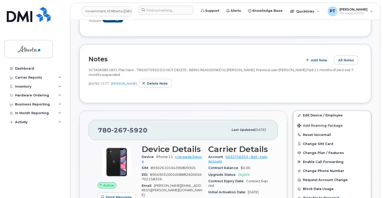
scroll to position [175, 0]
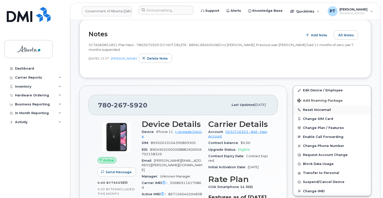
click at [315, 105] on button "Reset Voicemail" at bounding box center [332, 109] width 78 height 9
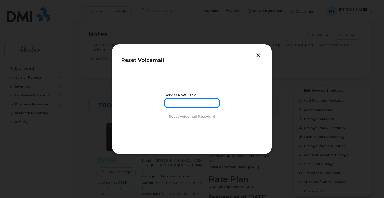
click at [200, 104] on input "text" at bounding box center [192, 102] width 55 height 9
paste input "SCTASK0851851"
type input "SCTASK0851851"
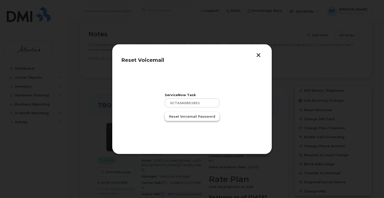
click at [193, 118] on span "Reset Voicemail Password" at bounding box center [192, 116] width 46 height 5
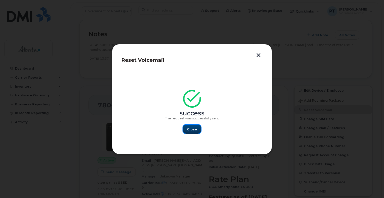
click at [194, 131] on span "Close" at bounding box center [192, 129] width 10 height 5
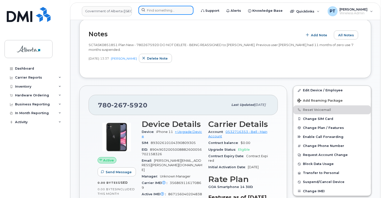
click at [148, 12] on input at bounding box center [165, 10] width 55 height 9
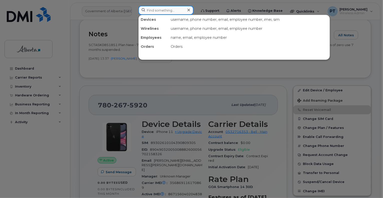
paste input "7802675920"
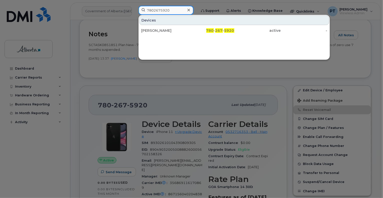
type input "7802675920"
click at [153, 30] on div "Chris Carriere" at bounding box center [164, 30] width 47 height 5
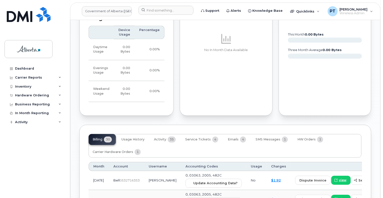
scroll to position [501, 0]
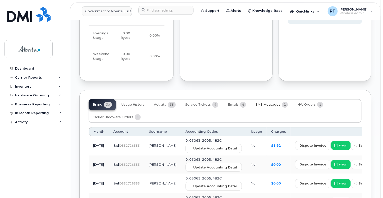
click at [267, 103] on span "SMS Messages" at bounding box center [268, 105] width 25 height 4
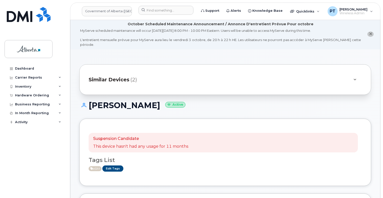
scroll to position [0, 0]
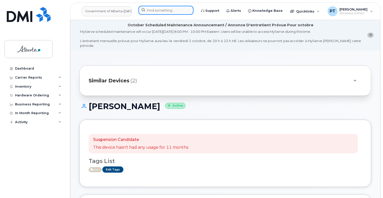
click at [160, 10] on input at bounding box center [165, 10] width 55 height 9
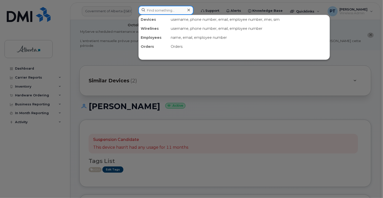
paste input "4038130948"
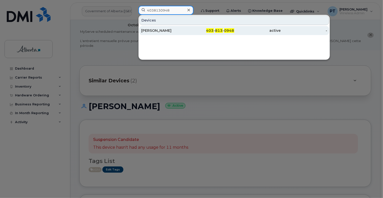
type input "4038130948"
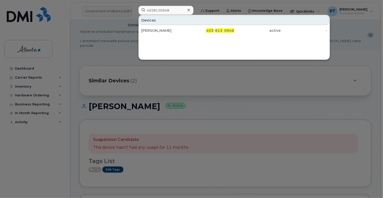
drag, startPoint x: 150, startPoint y: 31, endPoint x: 139, endPoint y: 28, distance: 12.1
click at [150, 31] on div "Jim Perry" at bounding box center [164, 30] width 47 height 5
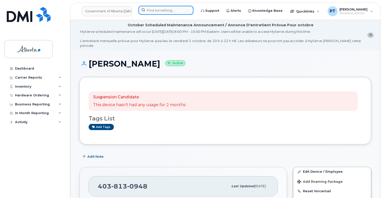
click at [178, 12] on input at bounding box center [165, 10] width 55 height 9
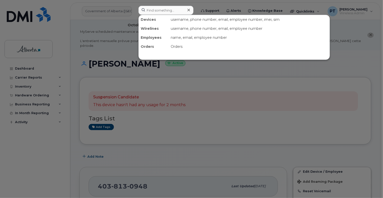
click at [190, 120] on div at bounding box center [191, 99] width 383 height 198
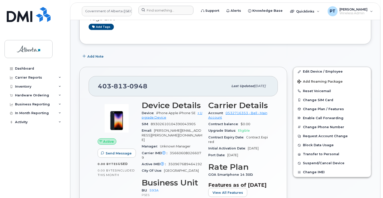
scroll to position [125, 0]
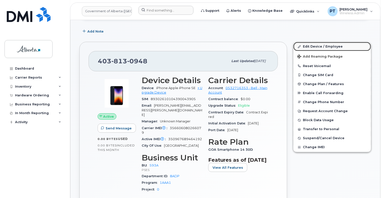
click at [314, 42] on link "Edit Device / Employee" at bounding box center [332, 46] width 78 height 9
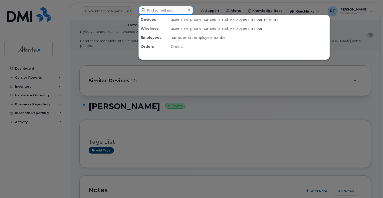
click at [180, 12] on input at bounding box center [165, 10] width 55 height 9
paste input "350967689464192"
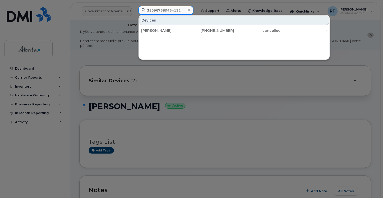
type input "350967689464192"
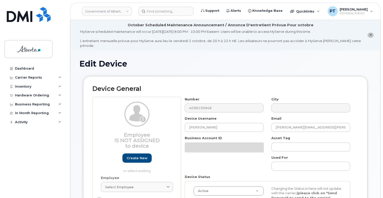
select select "4797682"
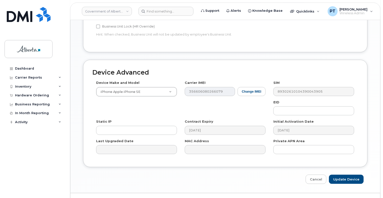
scroll to position [276, 0]
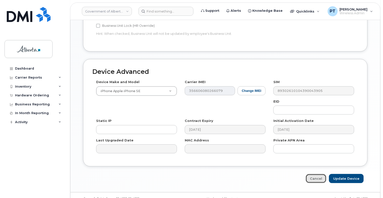
click at [318, 174] on link "Cancel" at bounding box center [316, 178] width 21 height 9
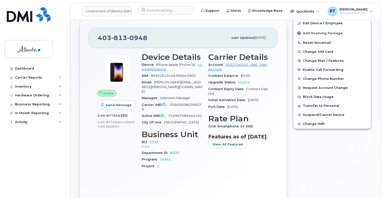
scroll to position [150, 0]
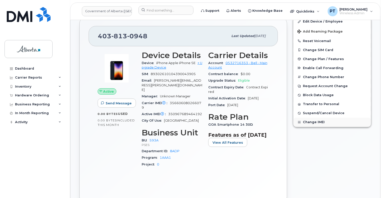
click at [310, 118] on button "Change IMEI" at bounding box center [332, 122] width 78 height 9
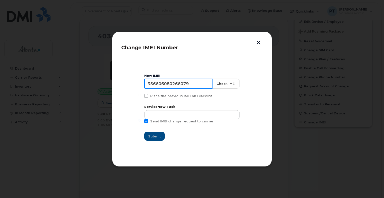
click at [176, 83] on input "356606080266079" at bounding box center [178, 84] width 68 height 10
paste input "0967689464192"
type input "350967689464192"
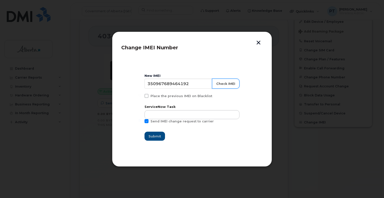
click at [225, 83] on button "Check IMEI" at bounding box center [226, 84] width 28 height 10
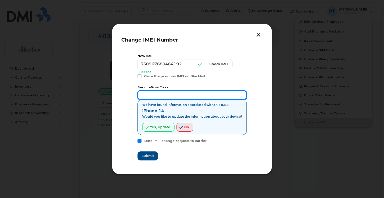
click at [177, 95] on input "text" at bounding box center [192, 95] width 109 height 9
click at [155, 96] on input "text" at bounding box center [192, 95] width 109 height 9
paste input "SCTASK0853587"
type input "SCTASK0853587"
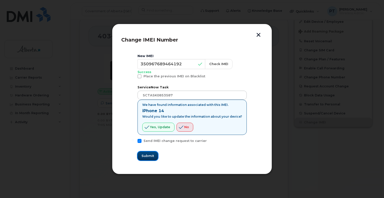
click at [146, 153] on span "Submit" at bounding box center [148, 155] width 13 height 5
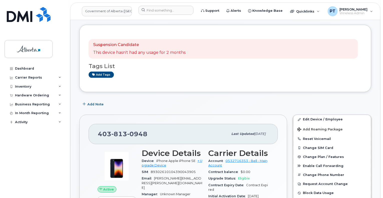
scroll to position [100, 0]
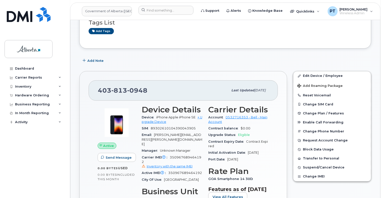
scroll to position [125, 0]
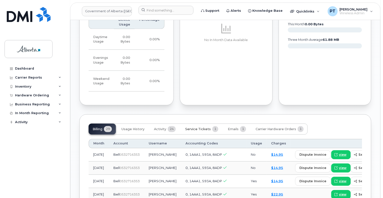
click at [198, 124] on button "Service Tickets 1" at bounding box center [201, 129] width 41 height 11
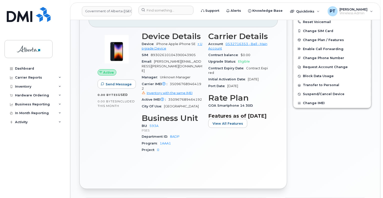
scroll to position [117, 0]
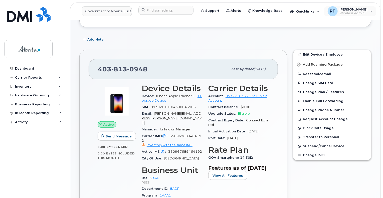
drag, startPoint x: 352, startPoint y: 14, endPoint x: 351, endPoint y: 20, distance: 5.8
click at [352, 14] on span "Wireless Admin" at bounding box center [354, 13] width 28 height 4
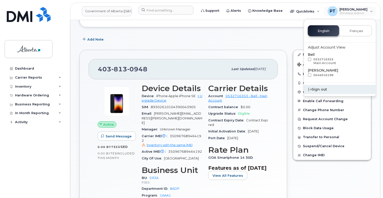
click at [316, 89] on div "Sign out" at bounding box center [340, 89] width 72 height 9
